Goal: Information Seeking & Learning: Learn about a topic

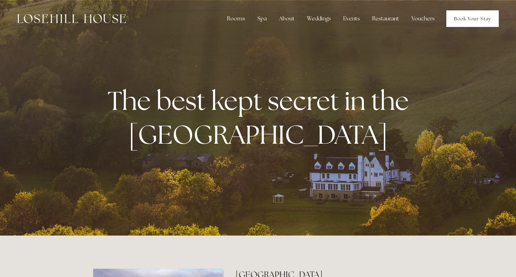
click at [468, 21] on link "Book Your Stay" at bounding box center [472, 18] width 52 height 17
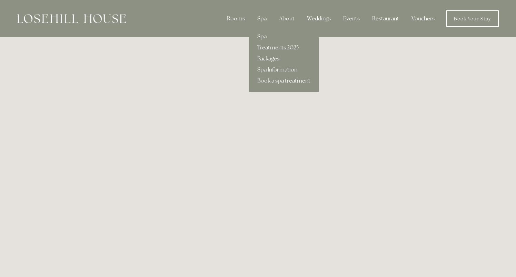
click at [265, 21] on div "Spa" at bounding box center [262, 19] width 20 height 14
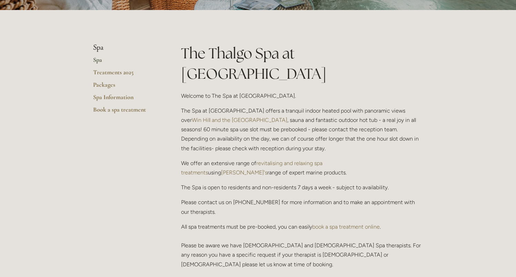
scroll to position [135, 0]
click at [127, 93] on link "Spa Information" at bounding box center [126, 99] width 66 height 12
